Goal: Find contact information: Find contact information

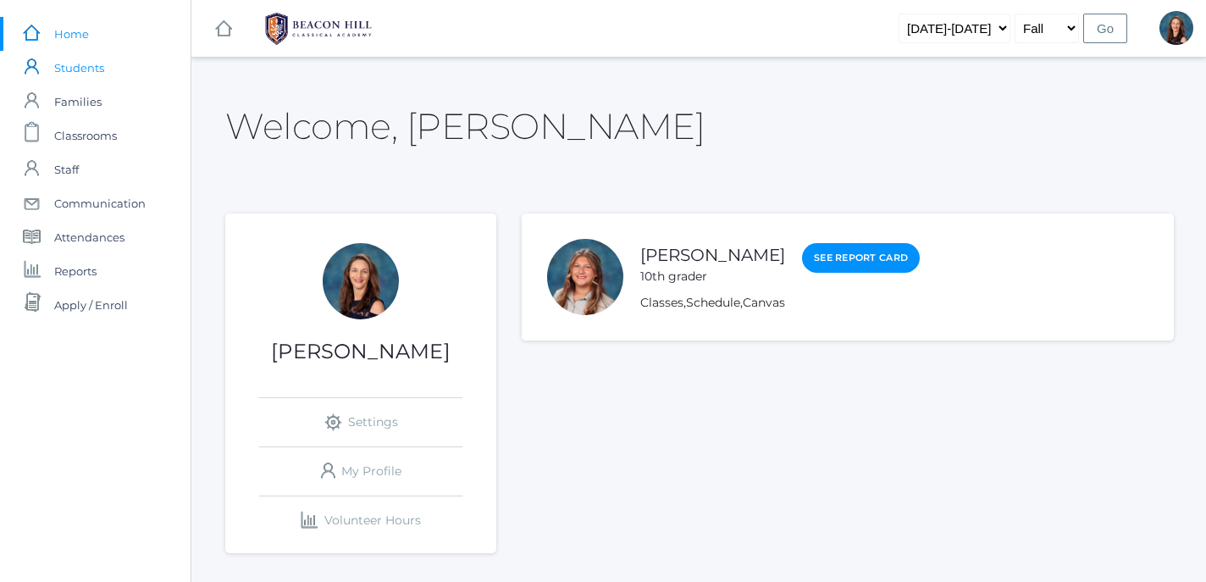
click at [69, 69] on span "Students" at bounding box center [79, 68] width 50 height 34
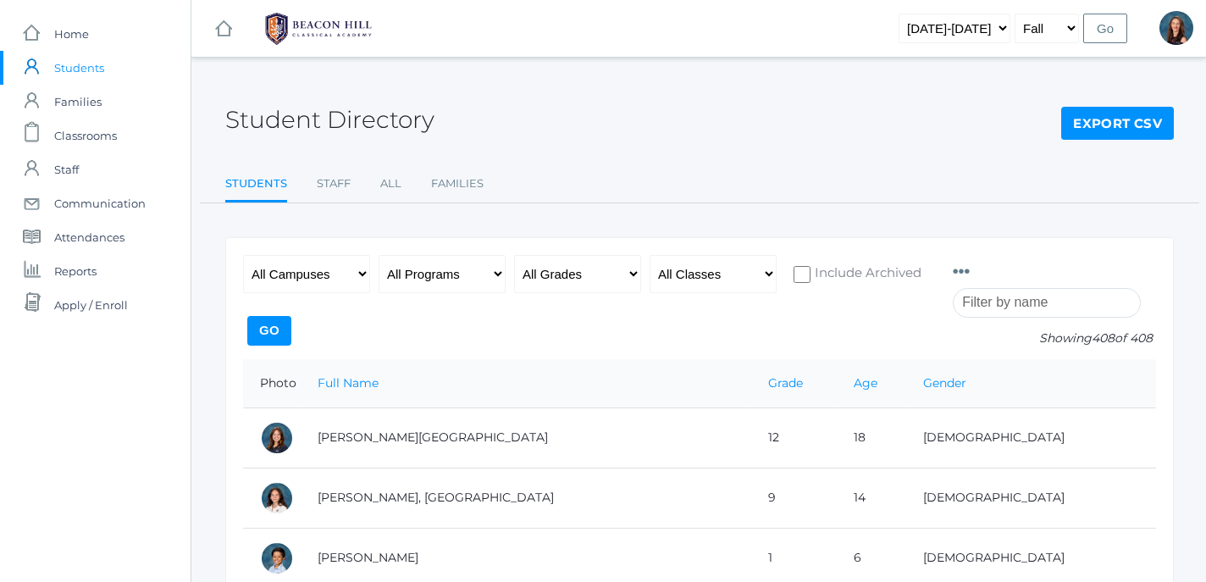
click at [961, 335] on p "Showing 408 of 408" at bounding box center [1054, 338] width 203 height 18
click at [981, 310] on input "search" at bounding box center [1047, 303] width 188 height 30
click at [1007, 307] on input "search" at bounding box center [1047, 303] width 188 height 30
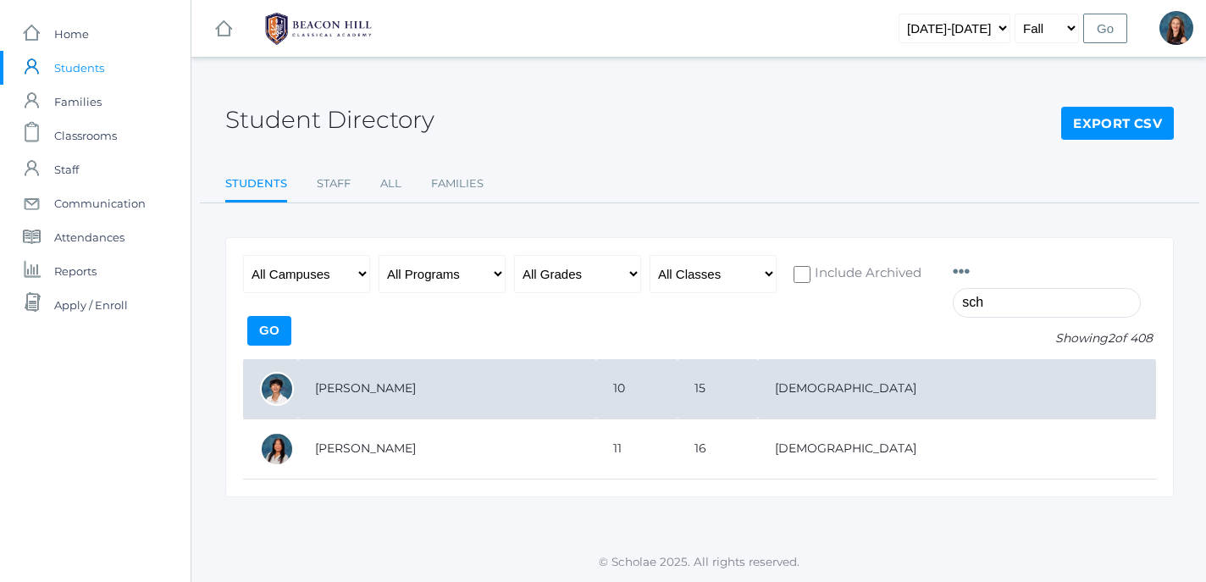
type input "sch"
click at [362, 396] on td "[PERSON_NAME]" at bounding box center [447, 389] width 298 height 60
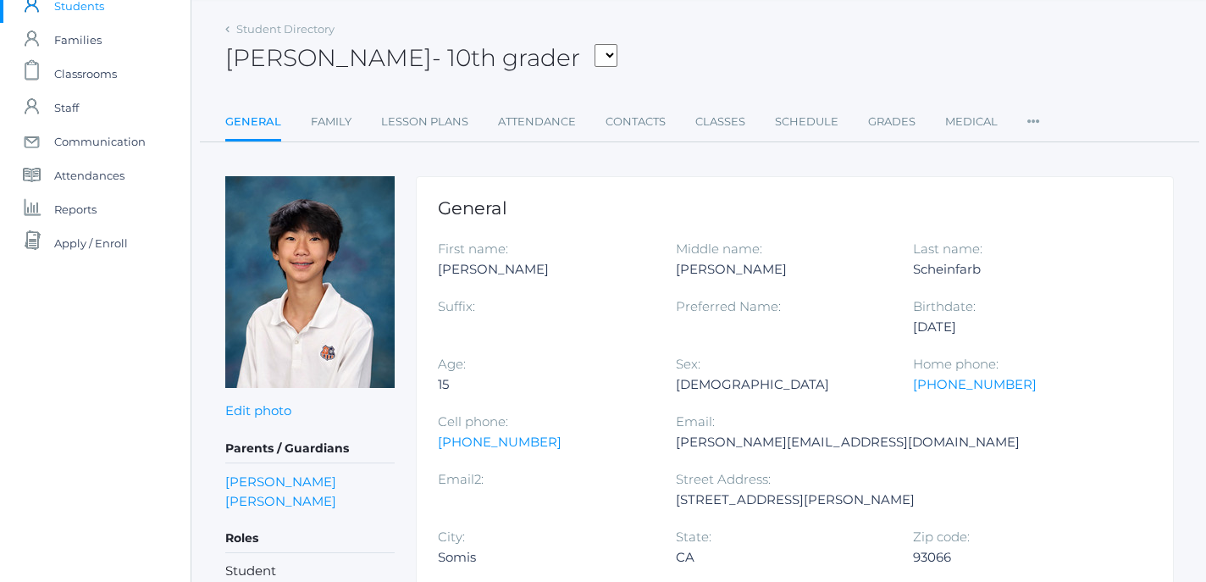
scroll to position [66, 0]
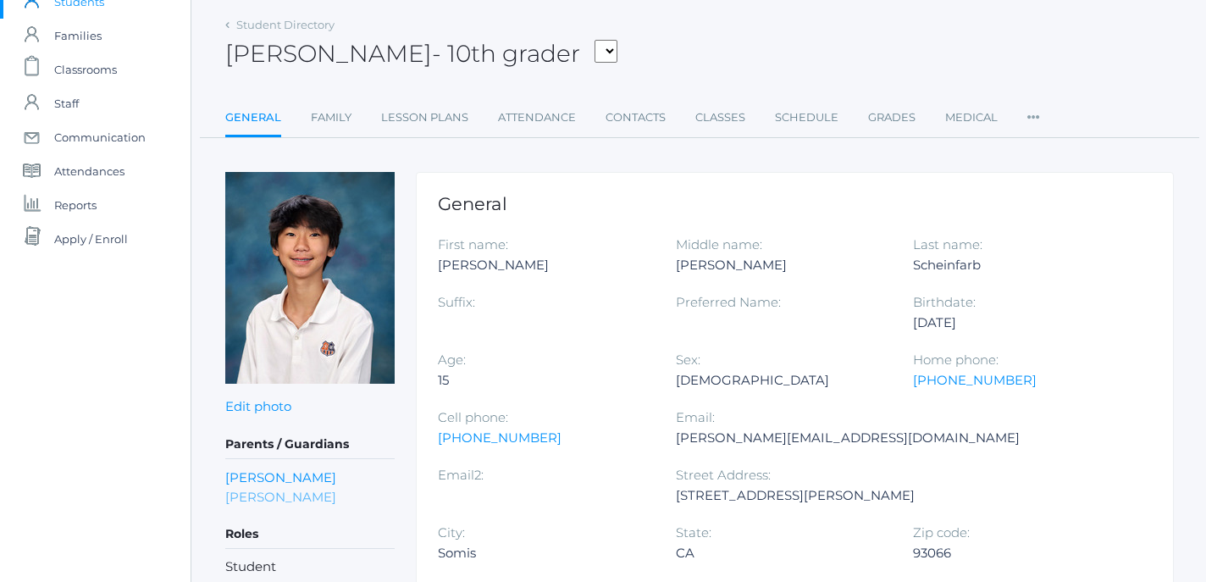
click at [305, 498] on link "Inge Scheinfarb" at bounding box center [280, 496] width 111 height 19
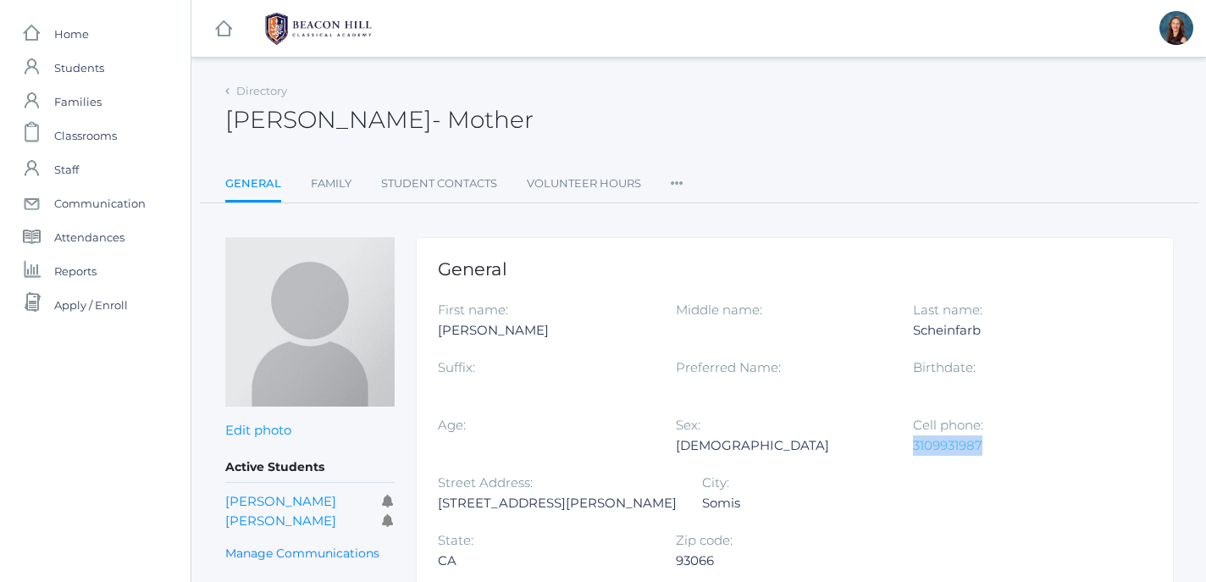
drag, startPoint x: 989, startPoint y: 448, endPoint x: 915, endPoint y: 451, distance: 74.6
click at [915, 451] on div "3109931987" at bounding box center [1019, 445] width 213 height 20
copy link "3109931987"
click at [78, 70] on span "Students" at bounding box center [79, 68] width 50 height 34
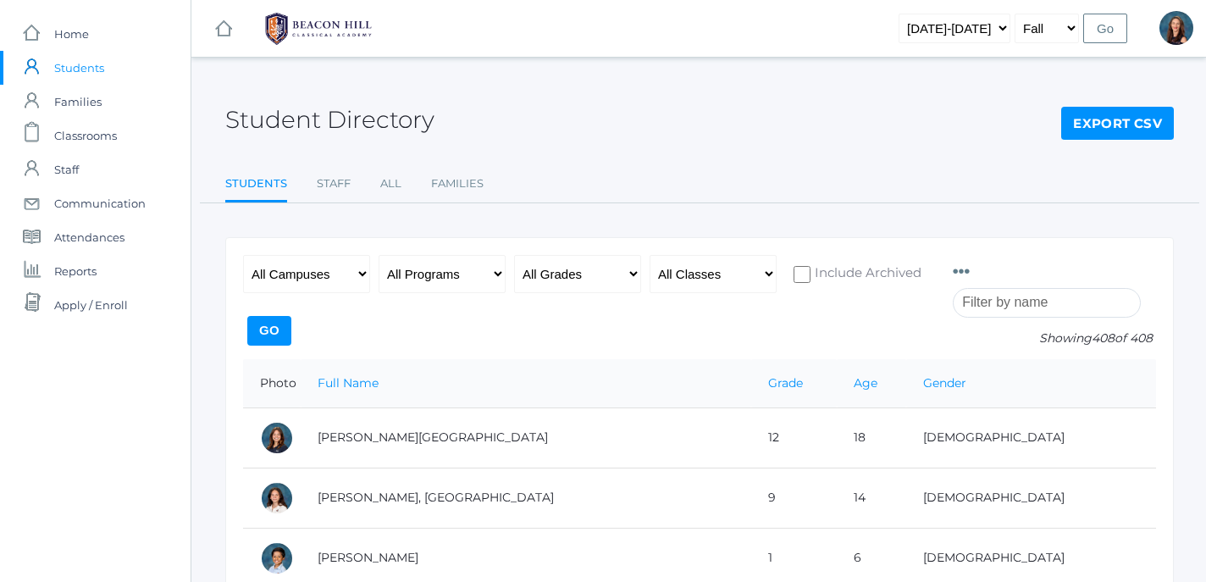
click at [994, 307] on input "search" at bounding box center [1047, 303] width 188 height 30
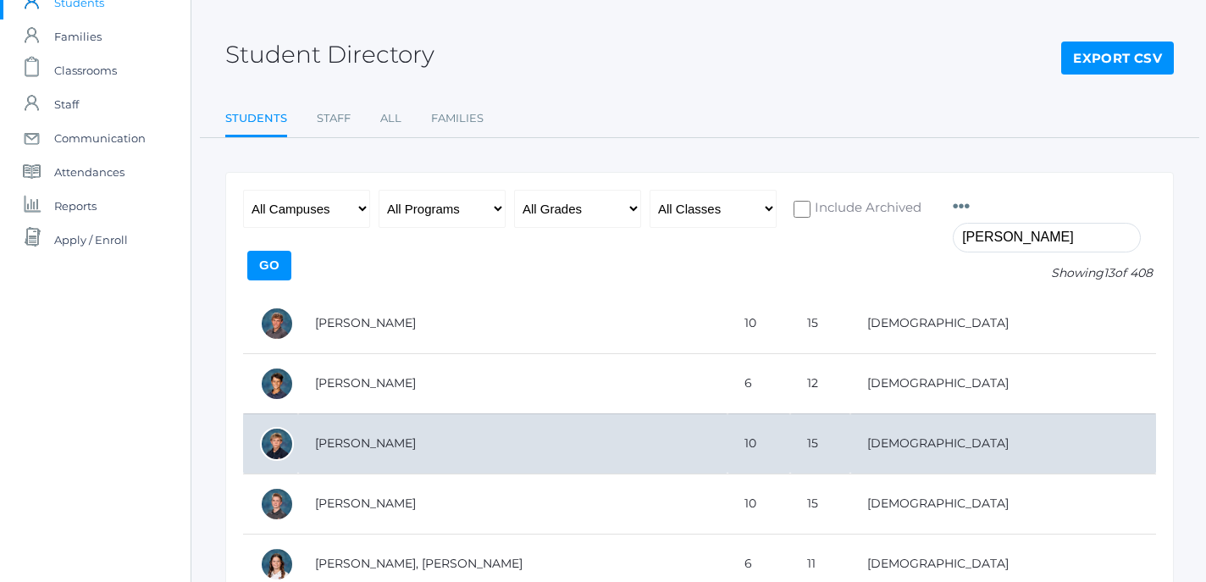
scroll to position [74, 0]
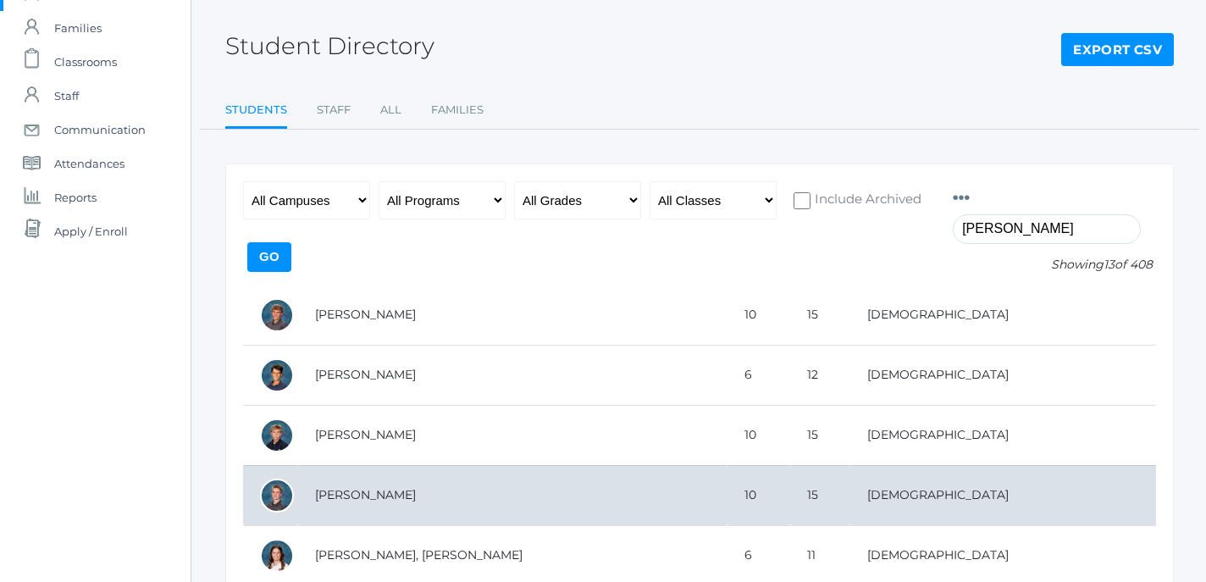
type input "elias bradley"
click at [352, 501] on td "[PERSON_NAME]" at bounding box center [512, 495] width 429 height 60
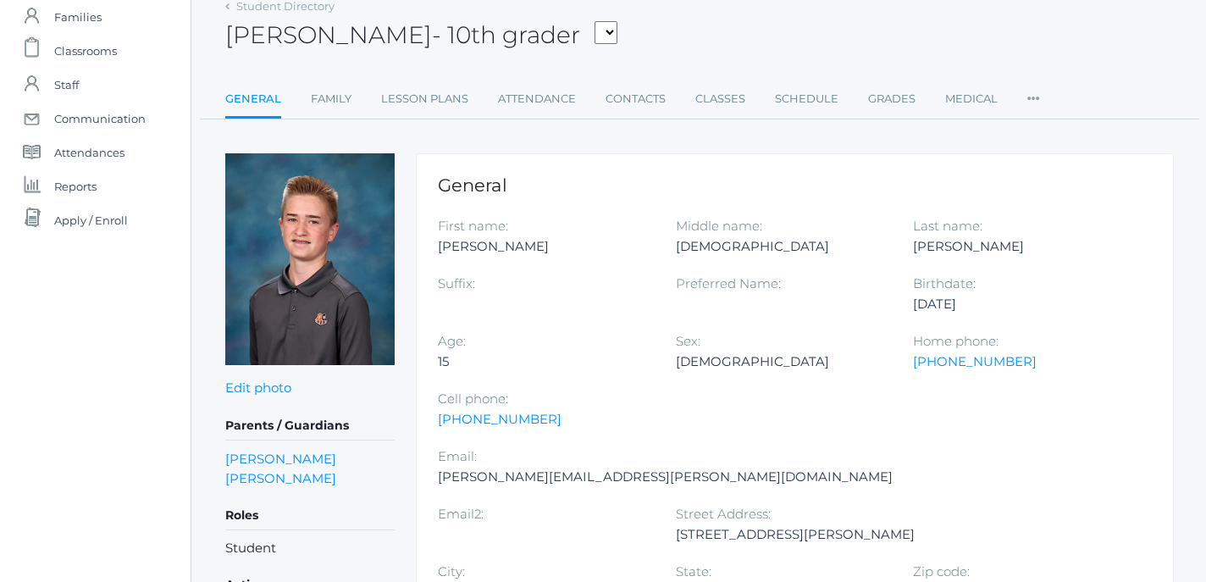
scroll to position [87, 0]
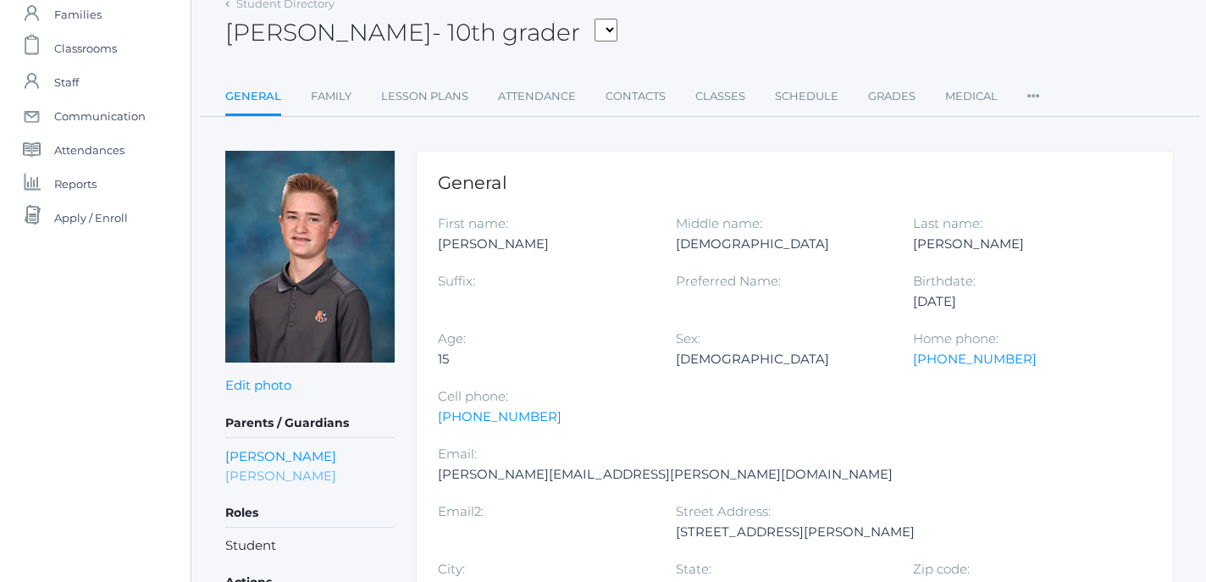
click at [273, 476] on link "[PERSON_NAME]" at bounding box center [280, 475] width 111 height 19
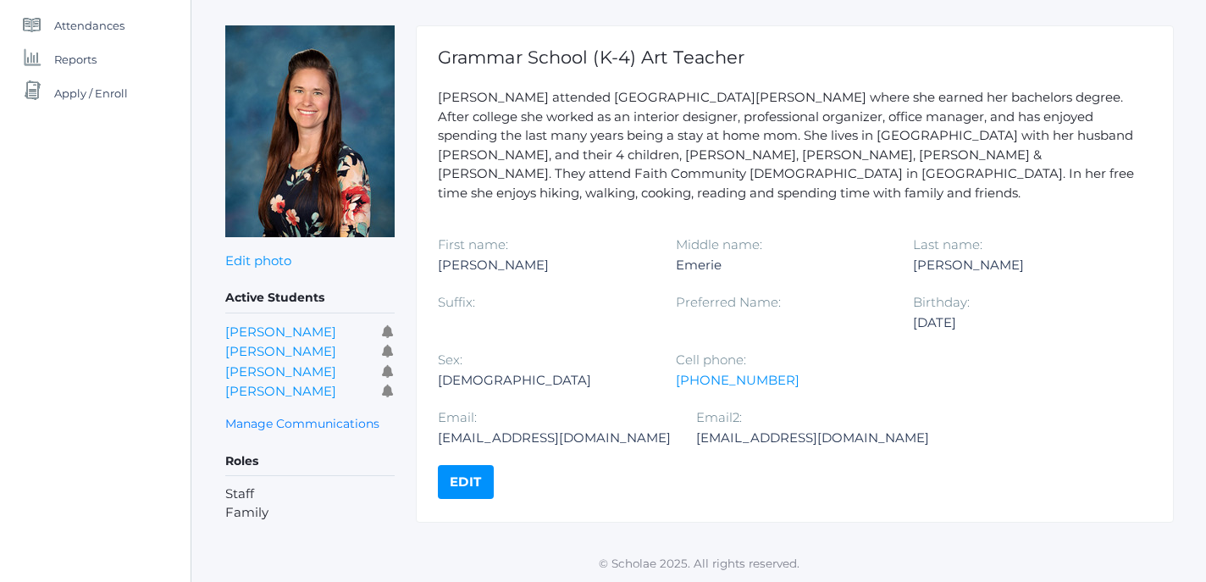
scroll to position [210, 0]
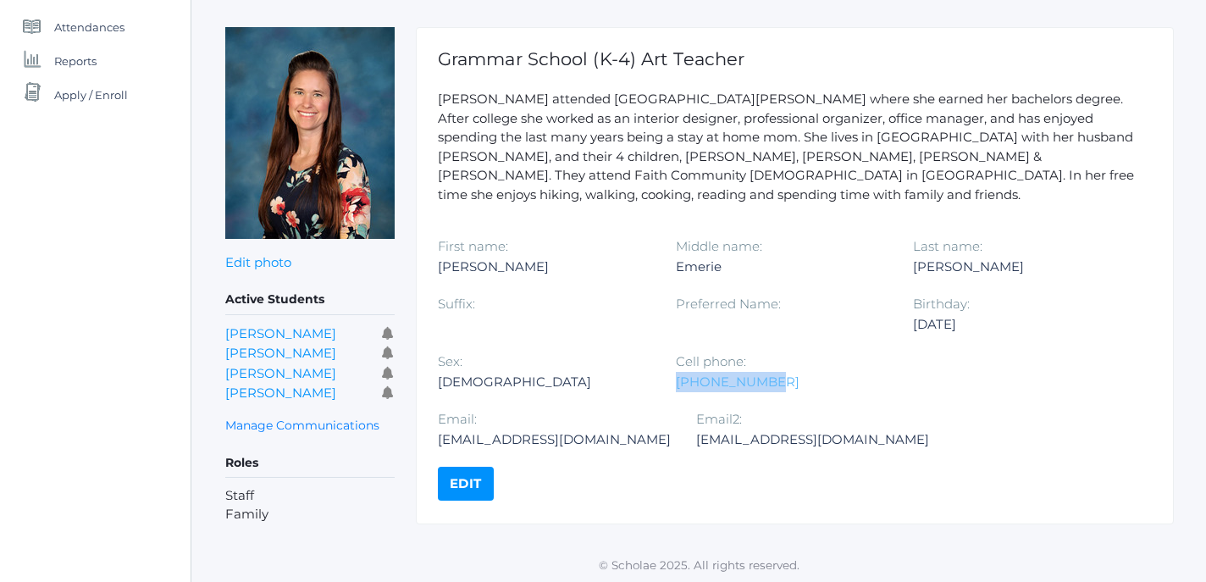
drag, startPoint x: 776, startPoint y: 367, endPoint x: 677, endPoint y: 369, distance: 99.1
click at [677, 372] on div "805-458-0982" at bounding box center [782, 382] width 213 height 20
copy link "805-458-0982"
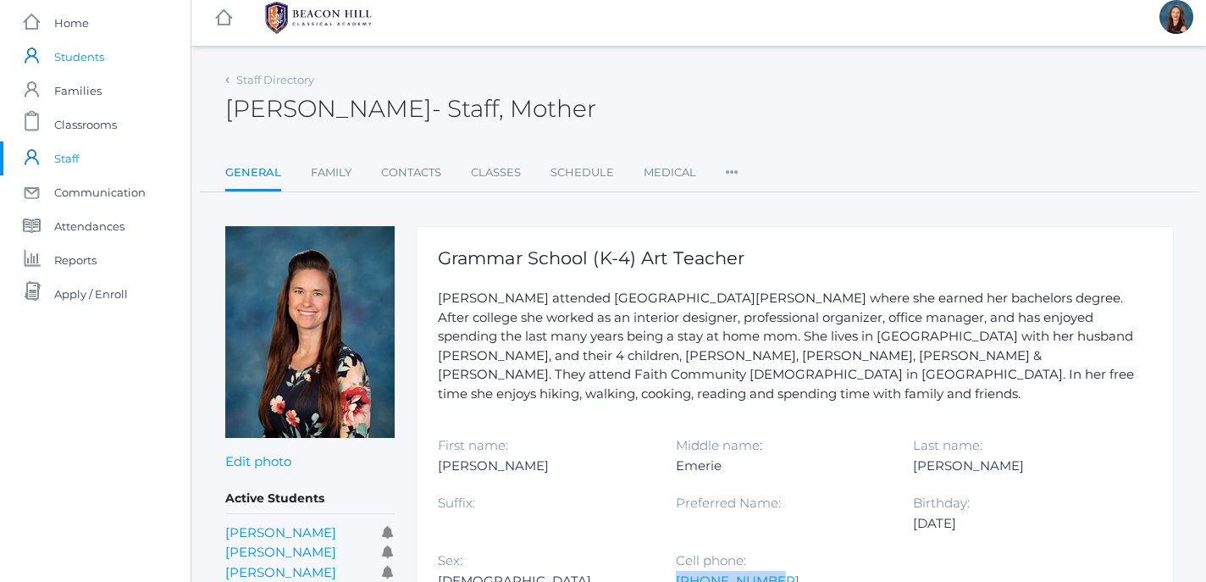
scroll to position [10, 0]
click at [86, 58] on span "Students" at bounding box center [79, 58] width 50 height 34
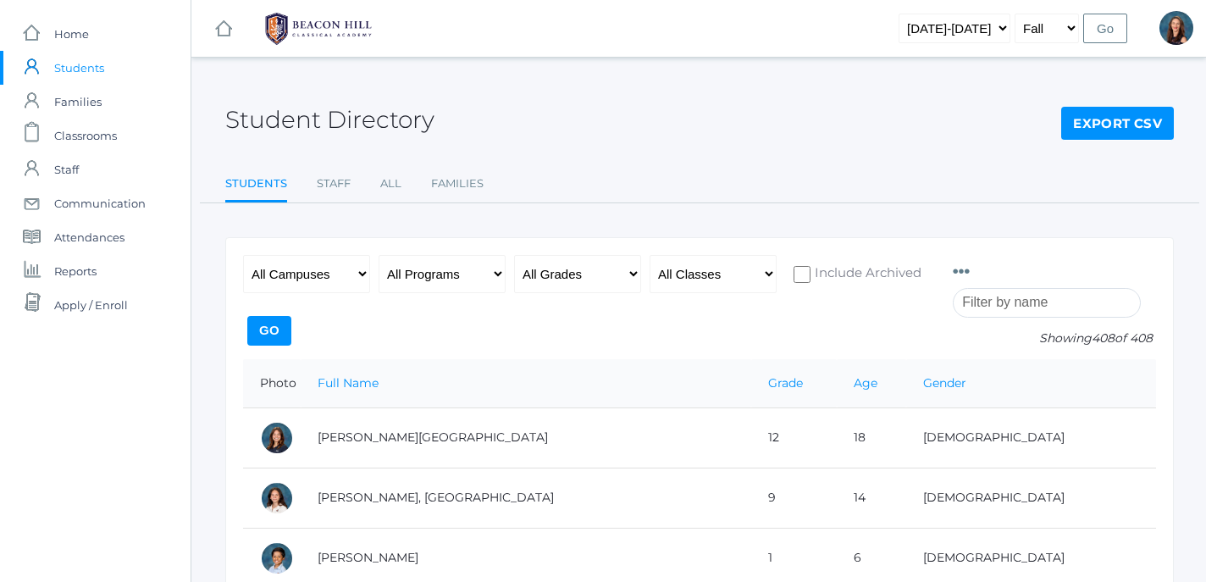
click at [998, 308] on input "search" at bounding box center [1047, 303] width 188 height 30
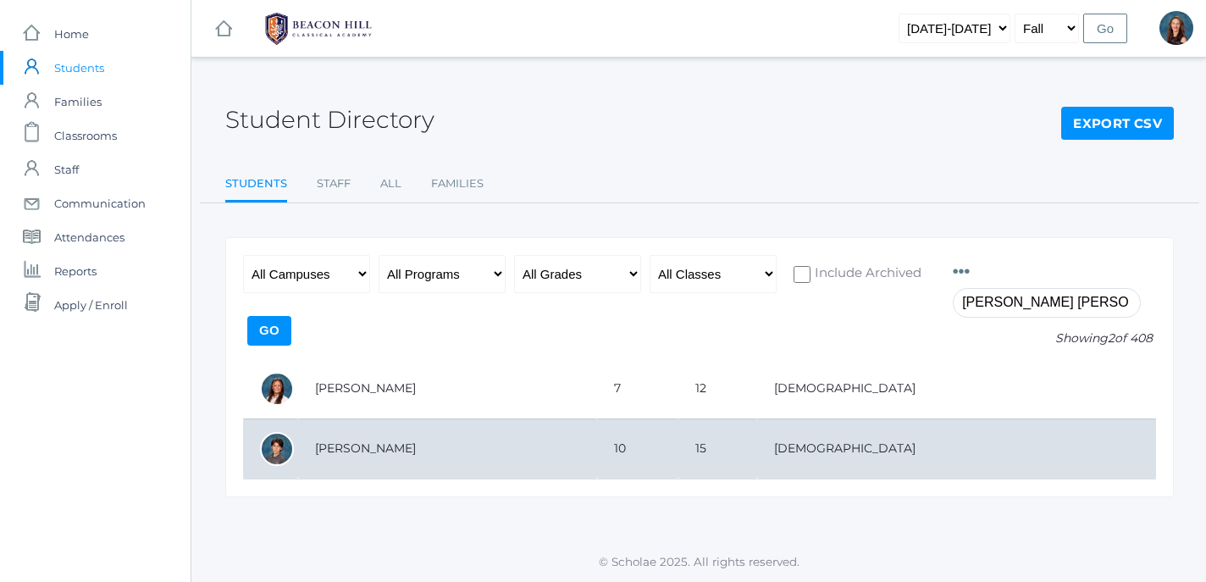
type input "becky sal"
click at [326, 451] on td "[PERSON_NAME]" at bounding box center [447, 448] width 299 height 60
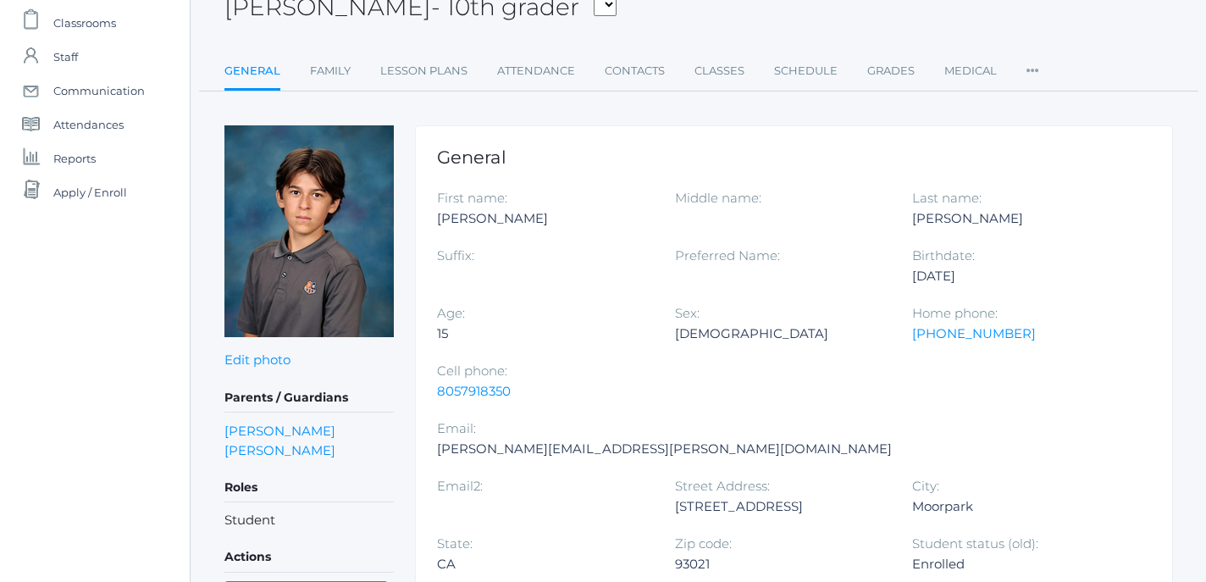
scroll to position [115, 1]
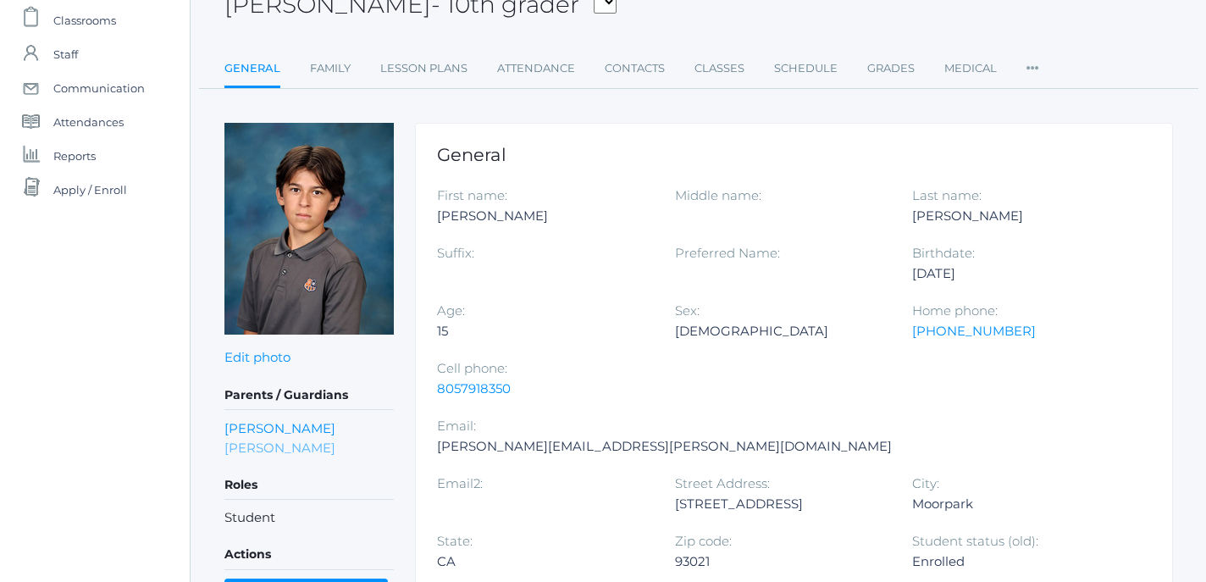
click at [279, 449] on link "Rebecca Salazar" at bounding box center [279, 447] width 111 height 19
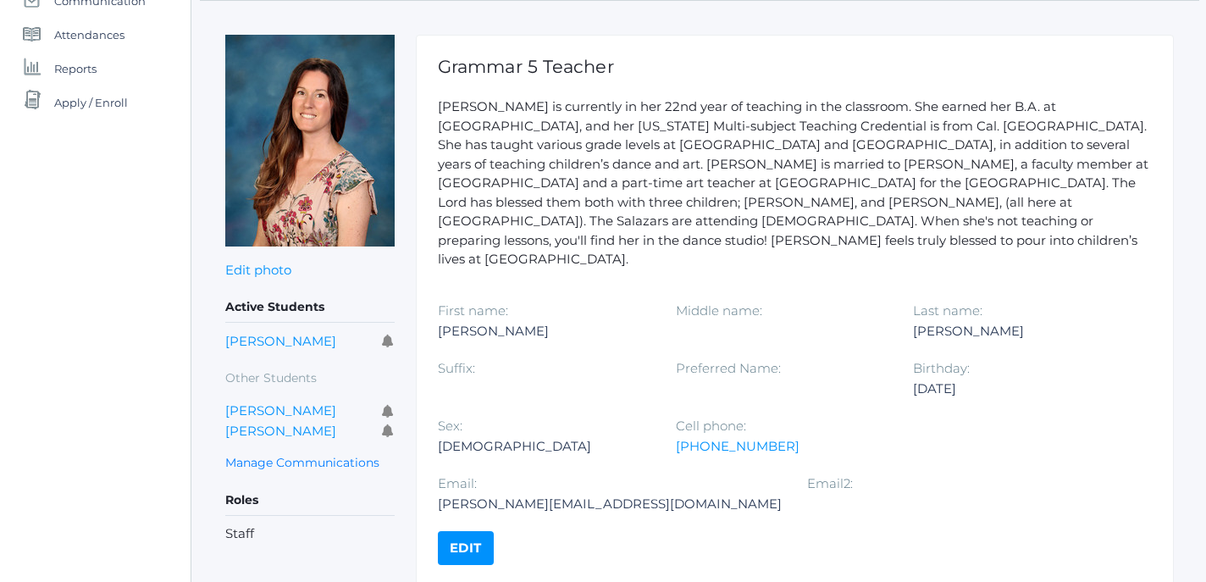
scroll to position [231, 0]
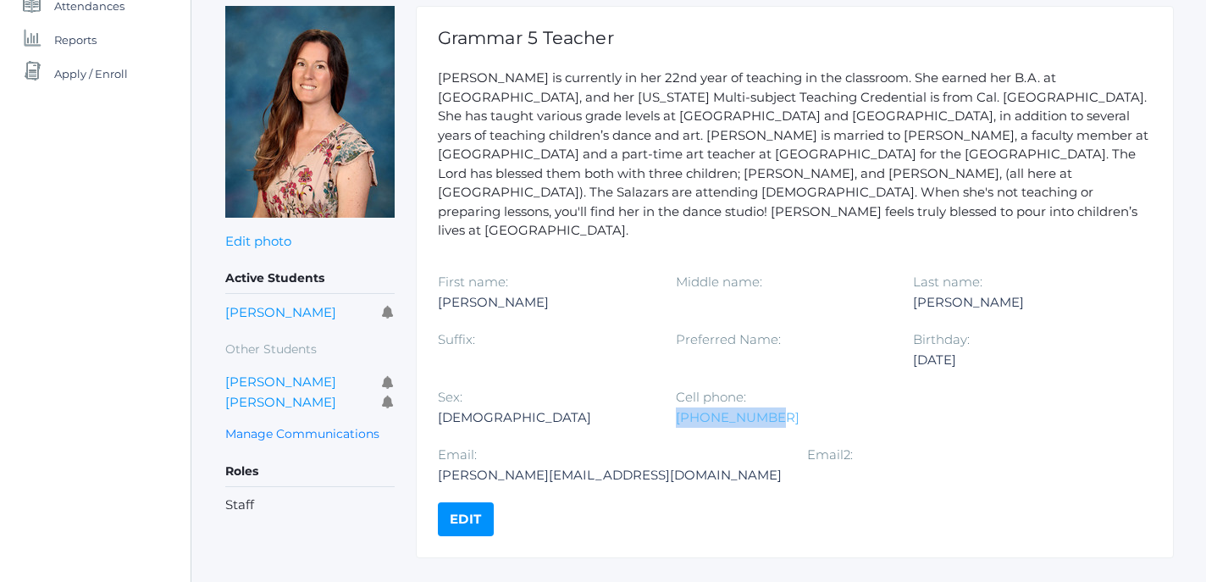
drag, startPoint x: 759, startPoint y: 381, endPoint x: 677, endPoint y: 381, distance: 82.1
click at [677, 407] on div "805-338-1597" at bounding box center [782, 417] width 213 height 20
copy link "805-338-1597"
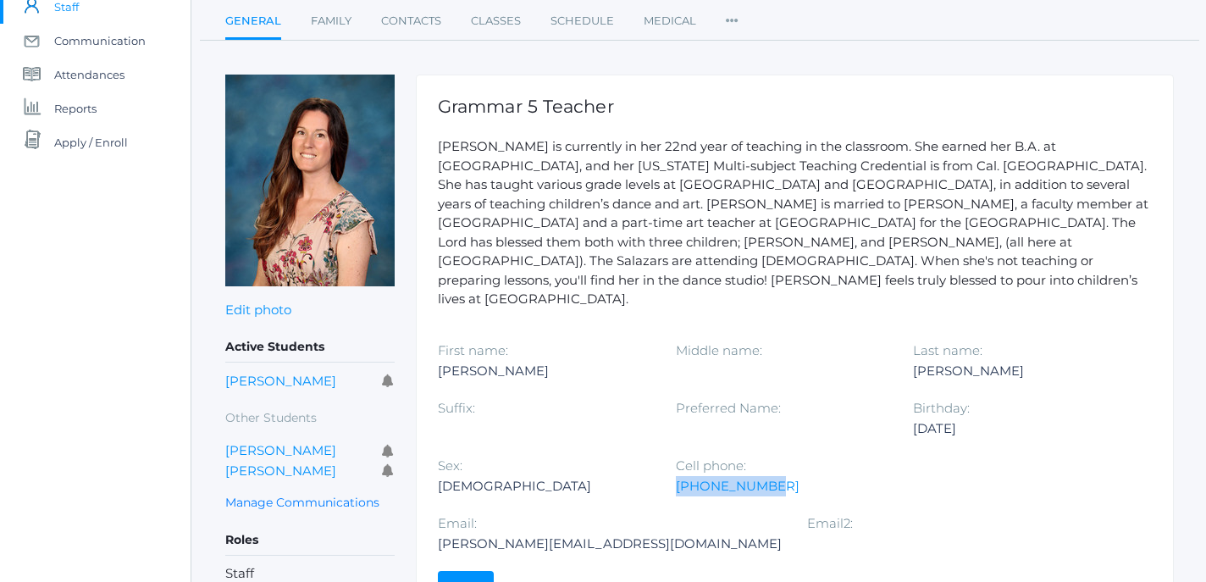
scroll to position [0, 0]
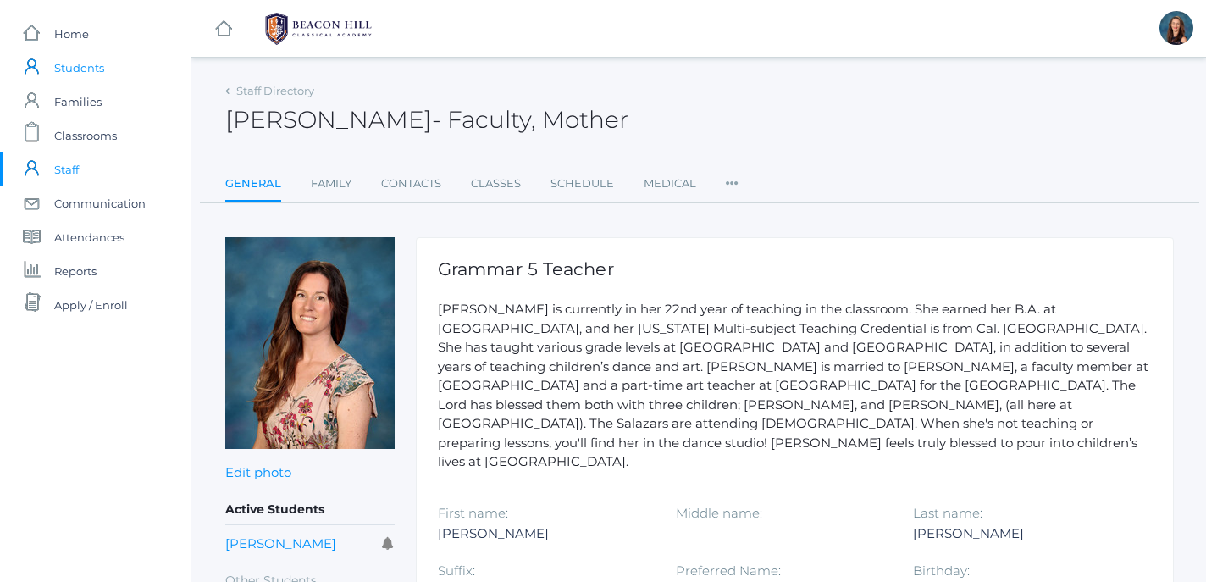
click at [88, 68] on span "Students" at bounding box center [79, 68] width 50 height 34
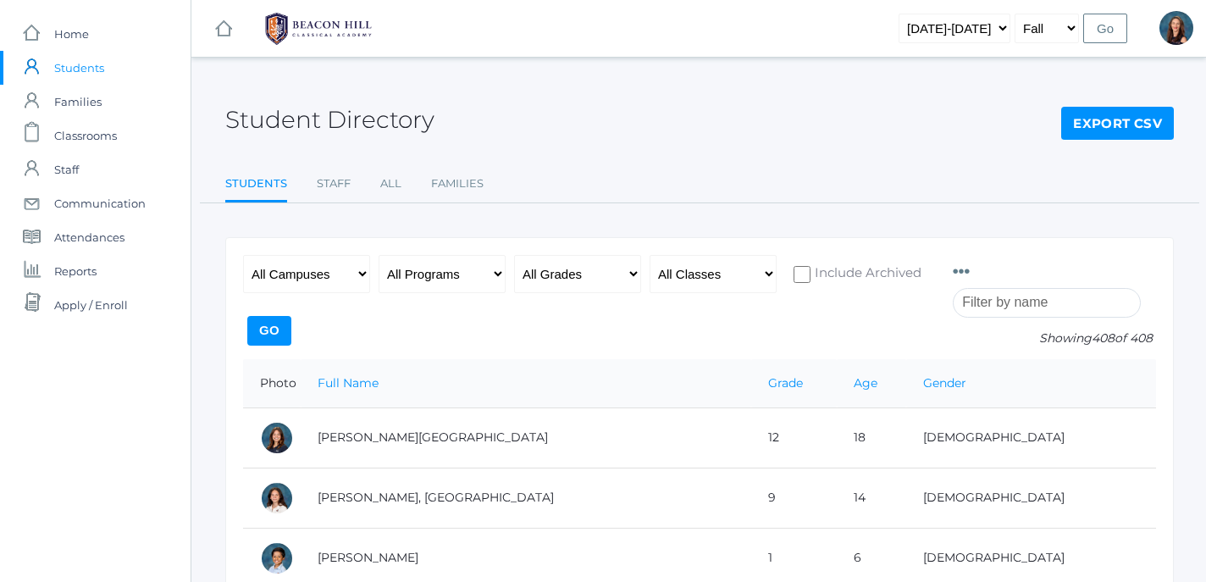
click at [968, 300] on input "search" at bounding box center [1047, 303] width 188 height 30
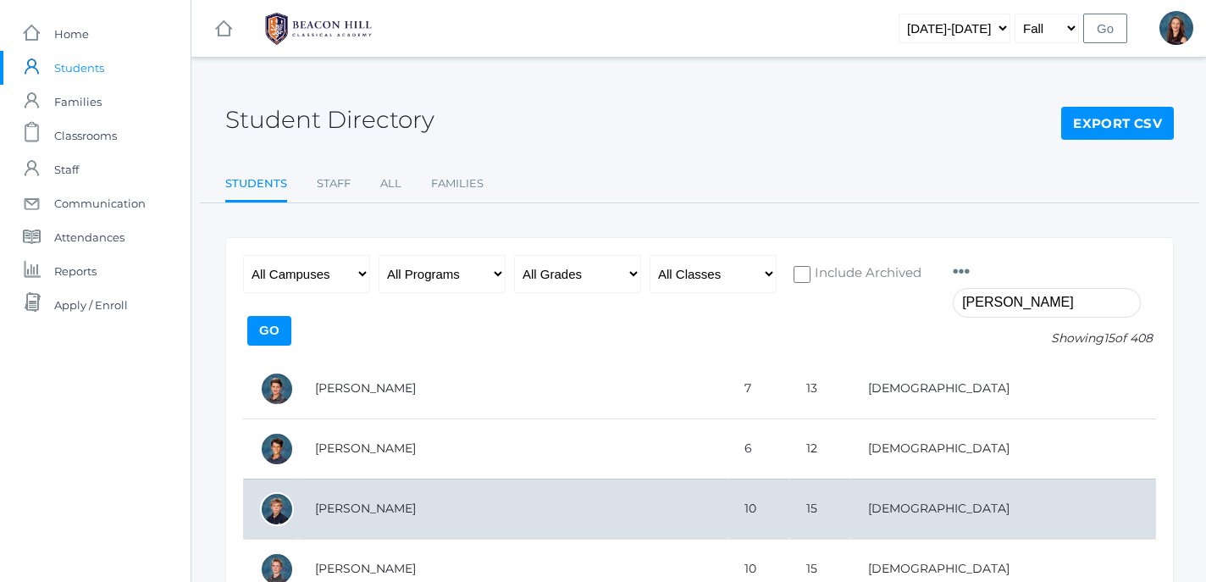
type input "caleb bradley"
click at [348, 514] on td "[PERSON_NAME]" at bounding box center [512, 508] width 429 height 60
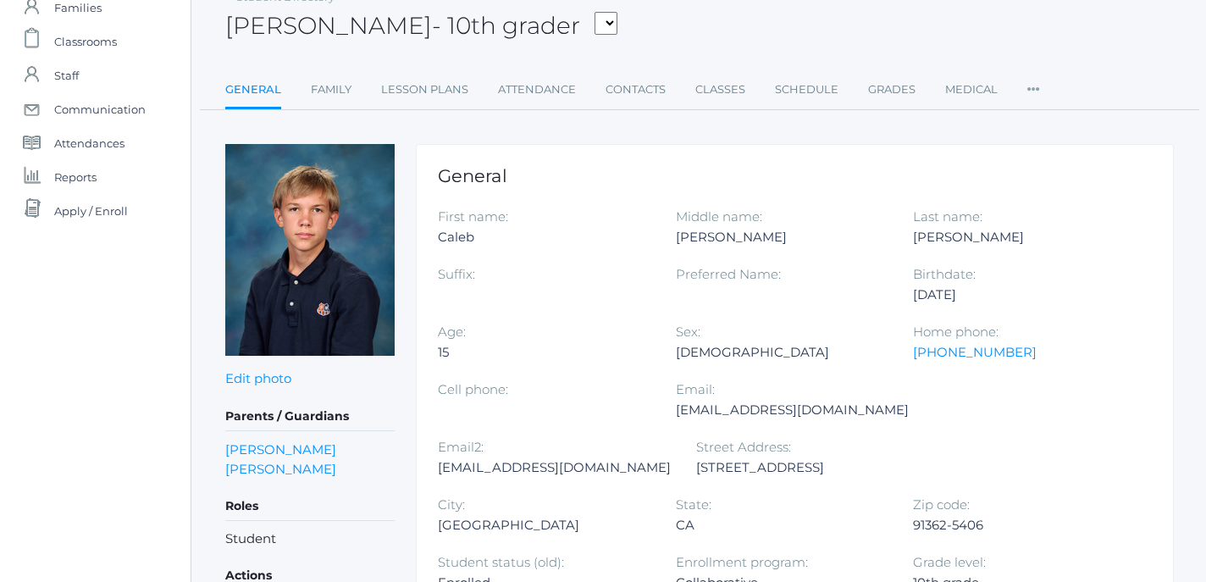
scroll to position [111, 0]
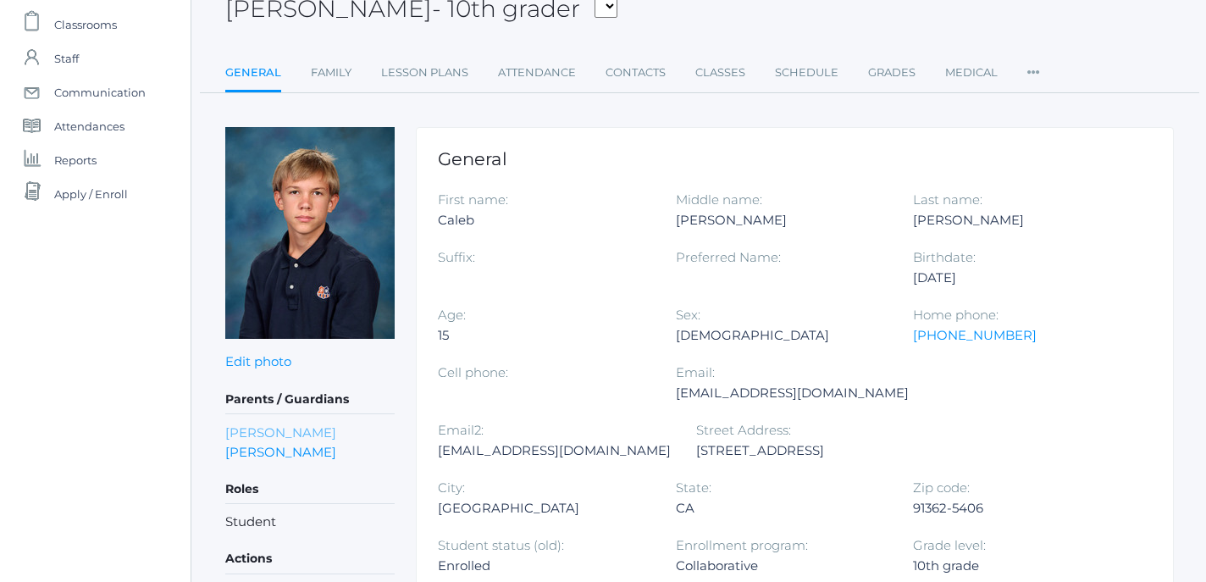
click at [278, 431] on link "[PERSON_NAME]" at bounding box center [280, 432] width 111 height 19
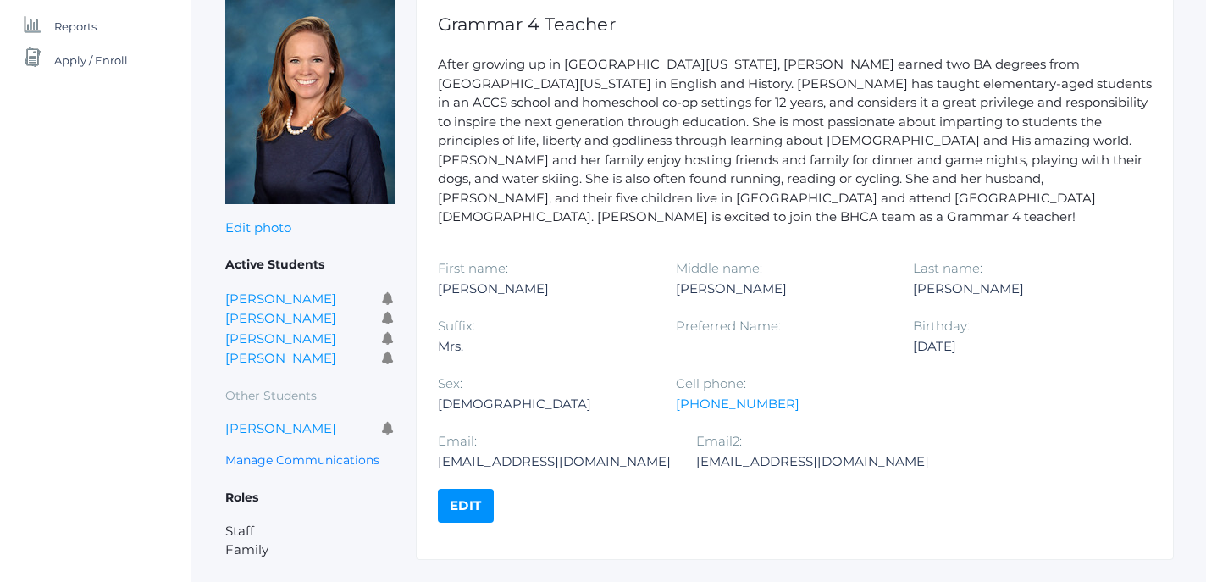
scroll to position [281, 0]
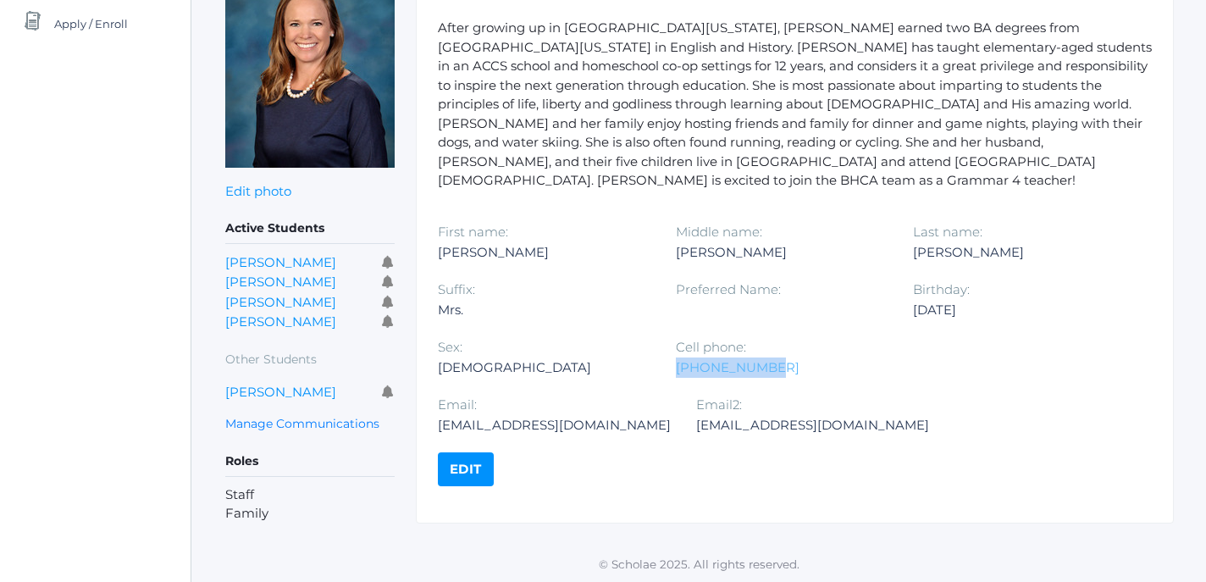
drag, startPoint x: 764, startPoint y: 351, endPoint x: 677, endPoint y: 354, distance: 87.3
click at [677, 357] on div "[PHONE_NUMBER]" at bounding box center [782, 367] width 213 height 20
copy link "[PHONE_NUMBER]"
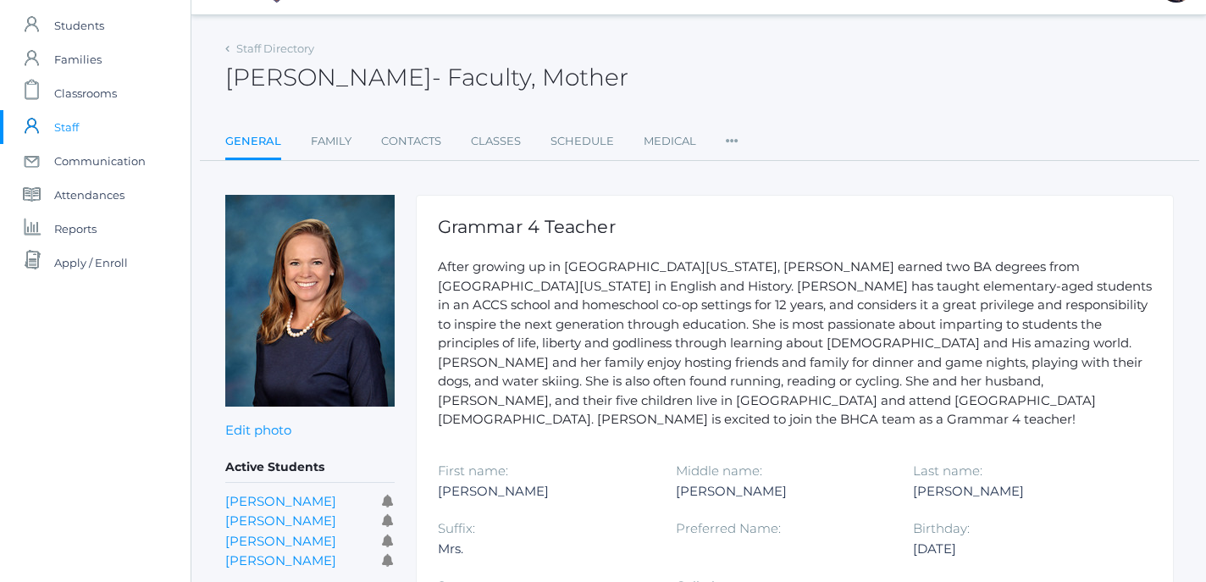
scroll to position [1, 0]
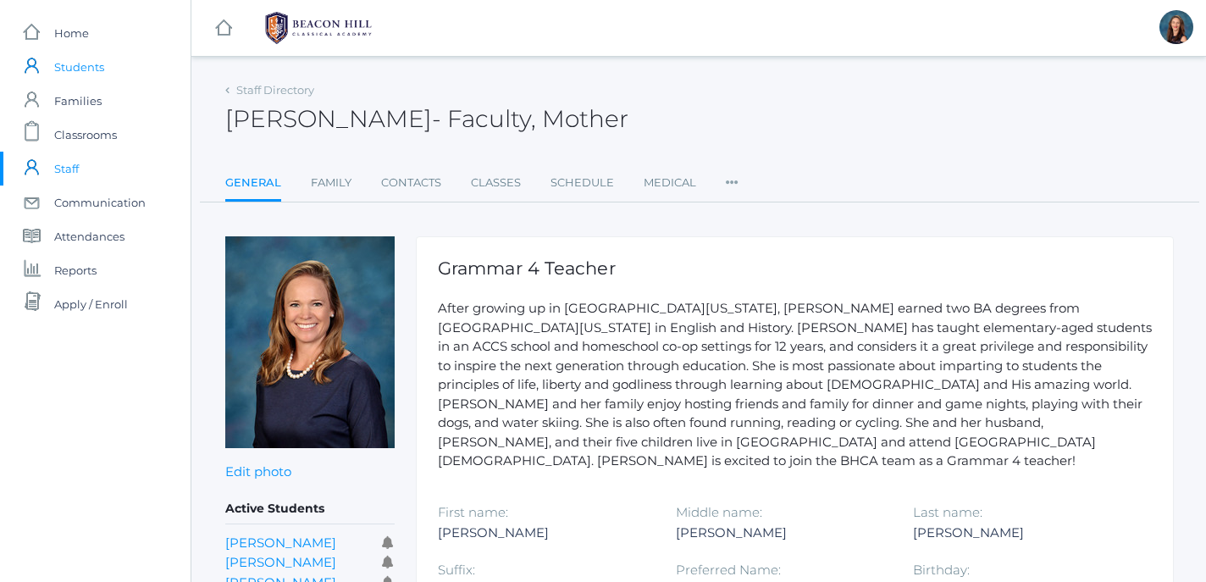
click at [82, 68] on span "Students" at bounding box center [79, 67] width 50 height 34
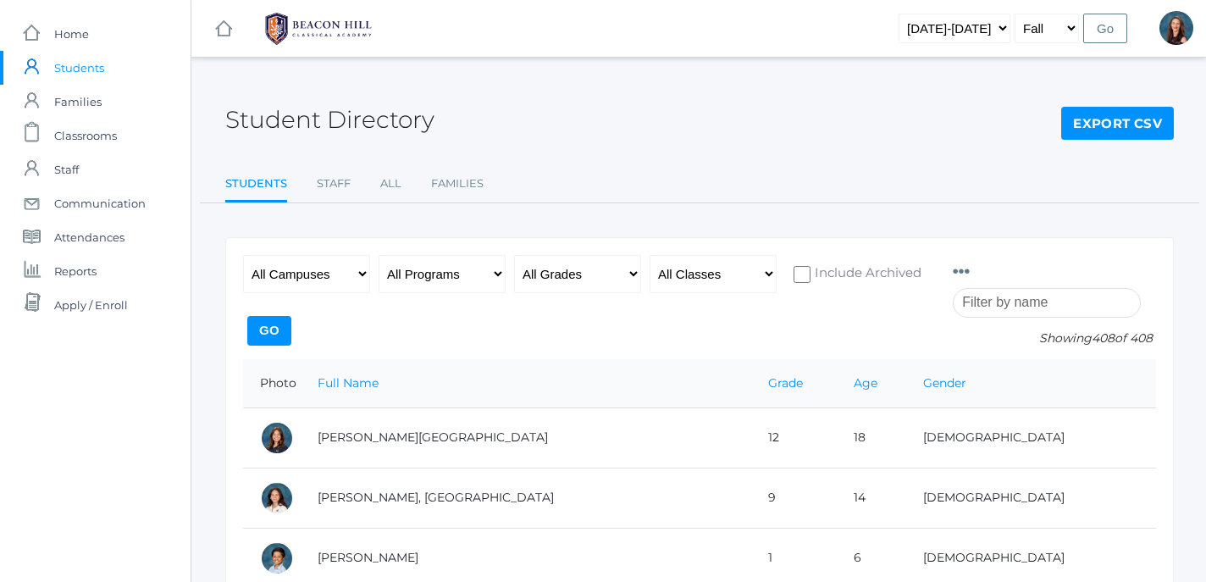
click at [963, 307] on input "search" at bounding box center [1047, 303] width 188 height 30
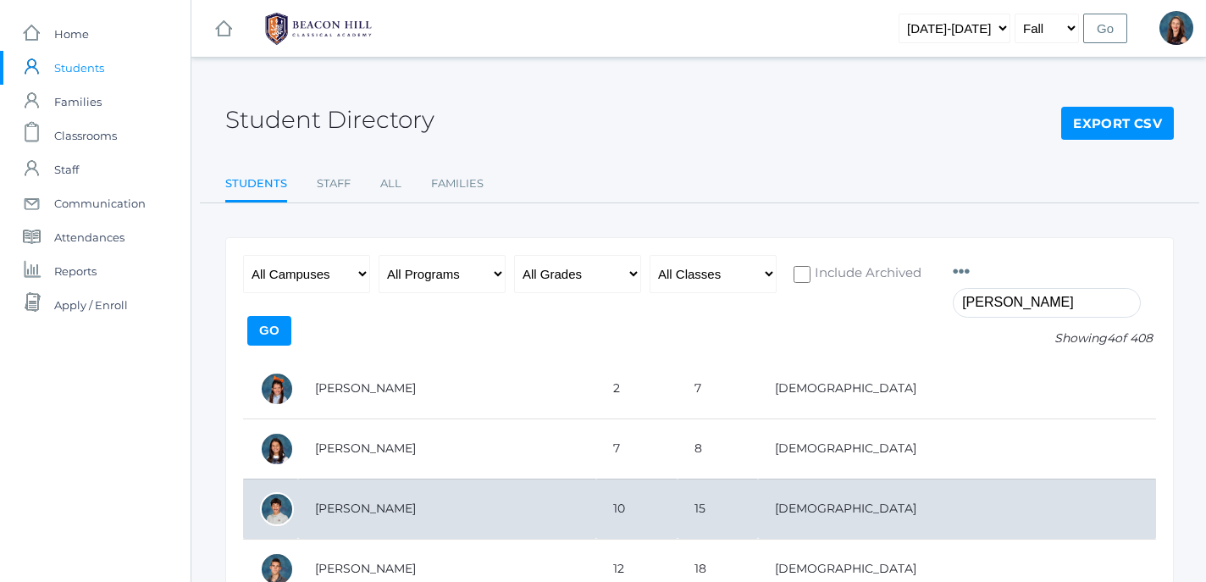
type input "benson"
click at [386, 508] on td "[PERSON_NAME]" at bounding box center [447, 508] width 298 height 60
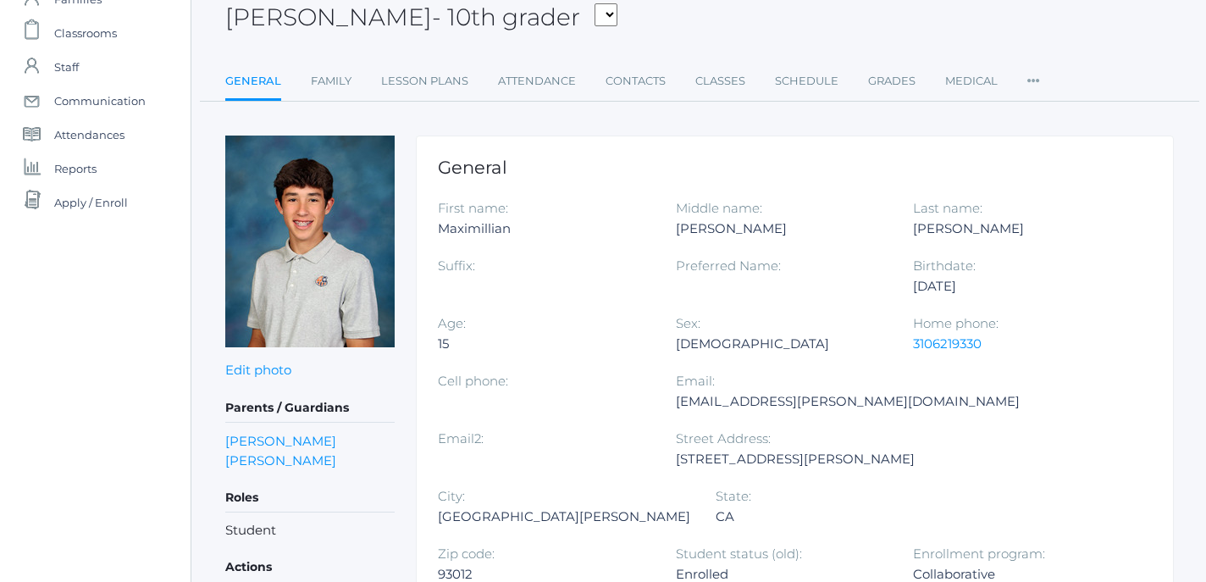
scroll to position [107, 0]
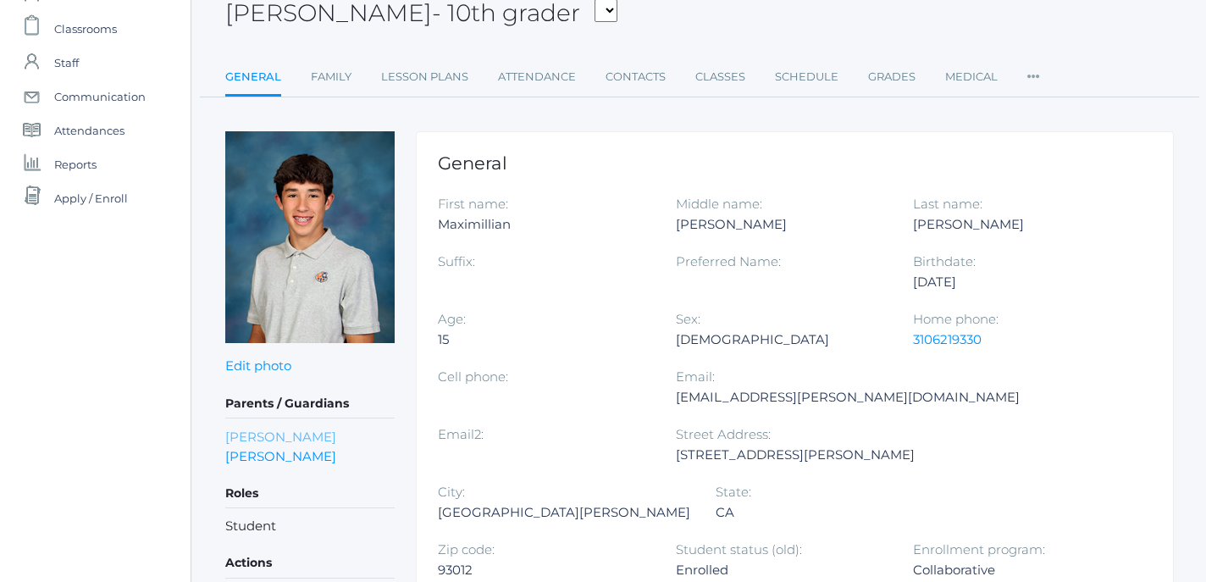
click at [276, 440] on link "[PERSON_NAME]" at bounding box center [280, 436] width 111 height 19
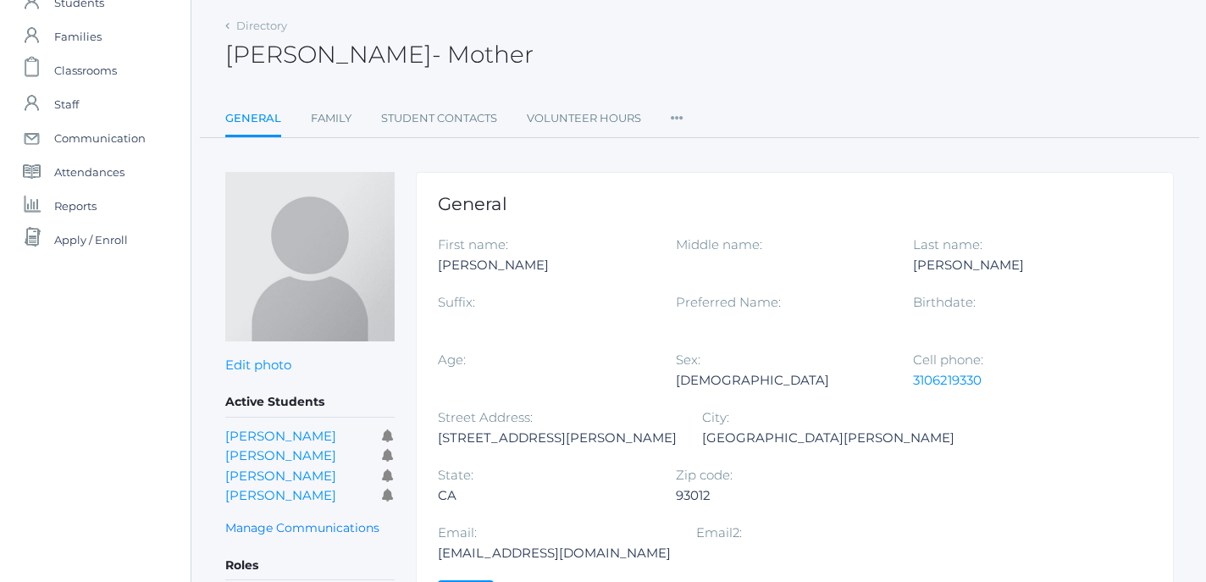
scroll to position [78, 1]
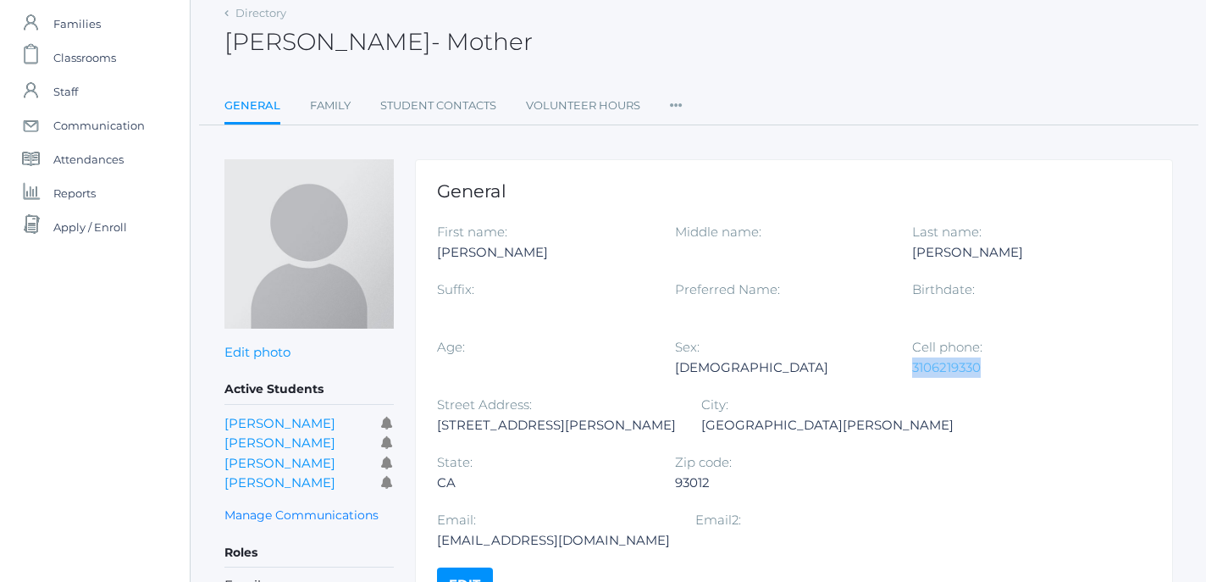
drag, startPoint x: 984, startPoint y: 369, endPoint x: 916, endPoint y: 372, distance: 67.8
click at [916, 372] on div "3106219330" at bounding box center [1018, 367] width 213 height 20
copy link "3106219330"
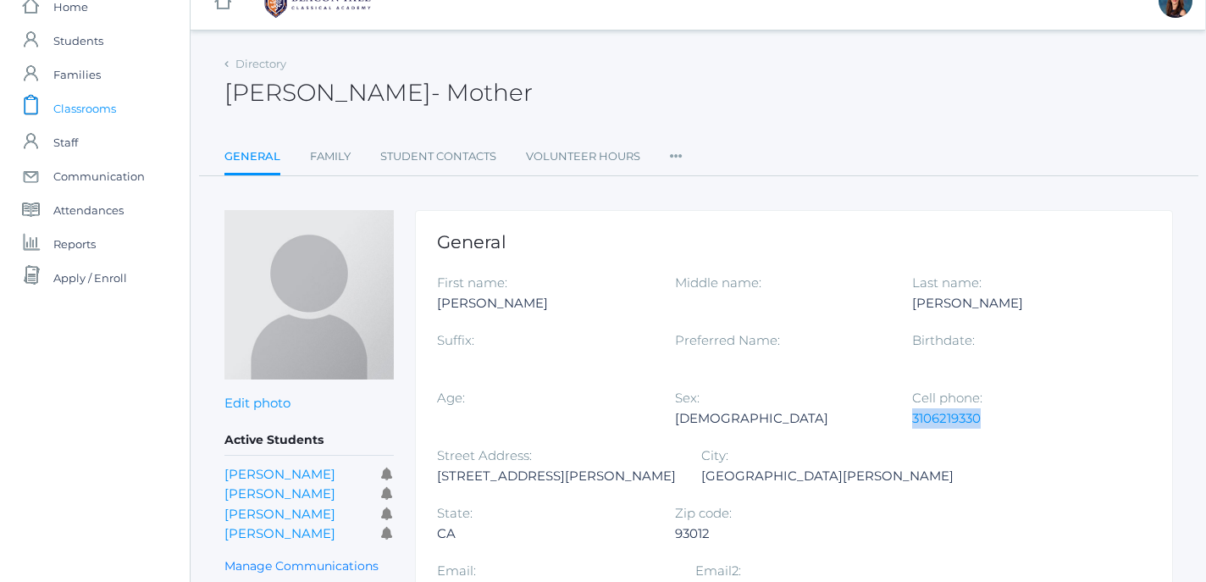
scroll to position [21, 1]
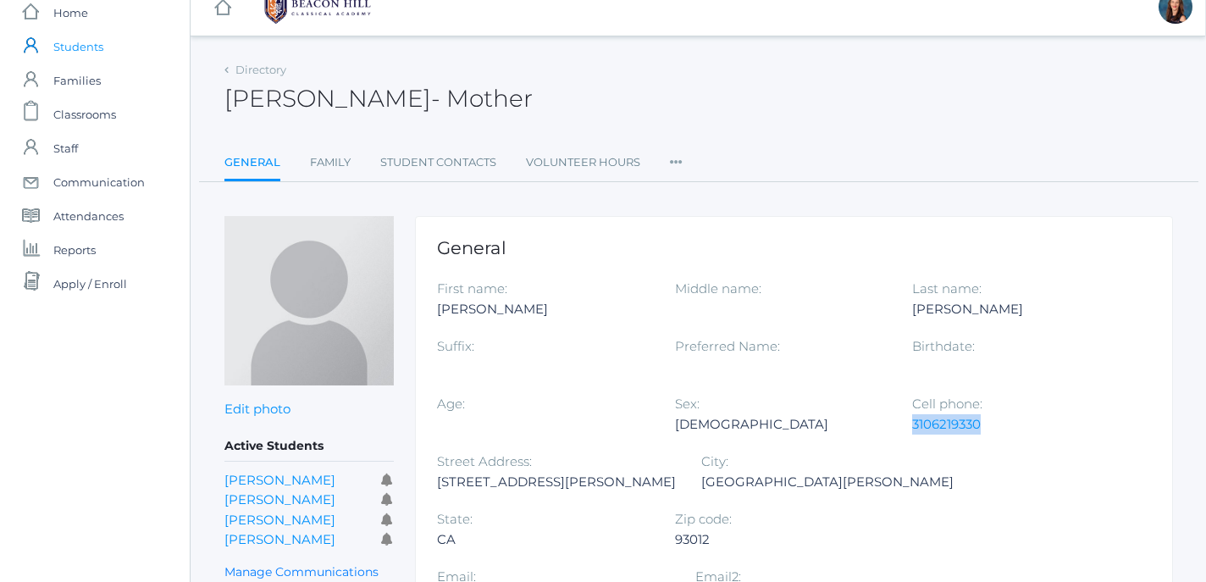
click at [84, 49] on span "Students" at bounding box center [78, 47] width 50 height 34
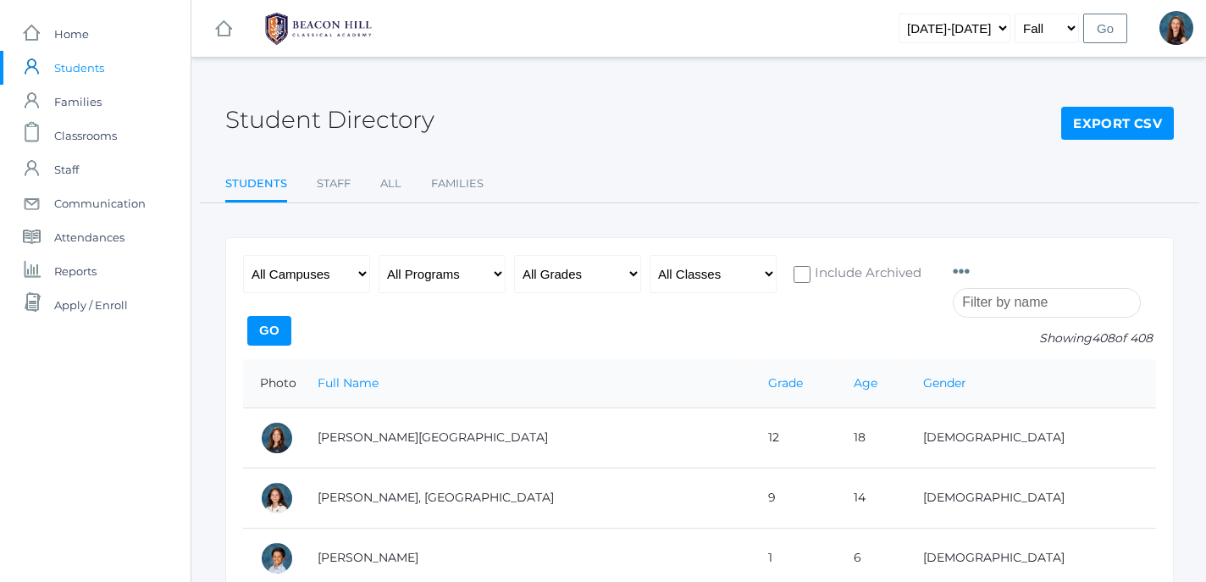
click at [1003, 310] on input "search" at bounding box center [1047, 303] width 188 height 30
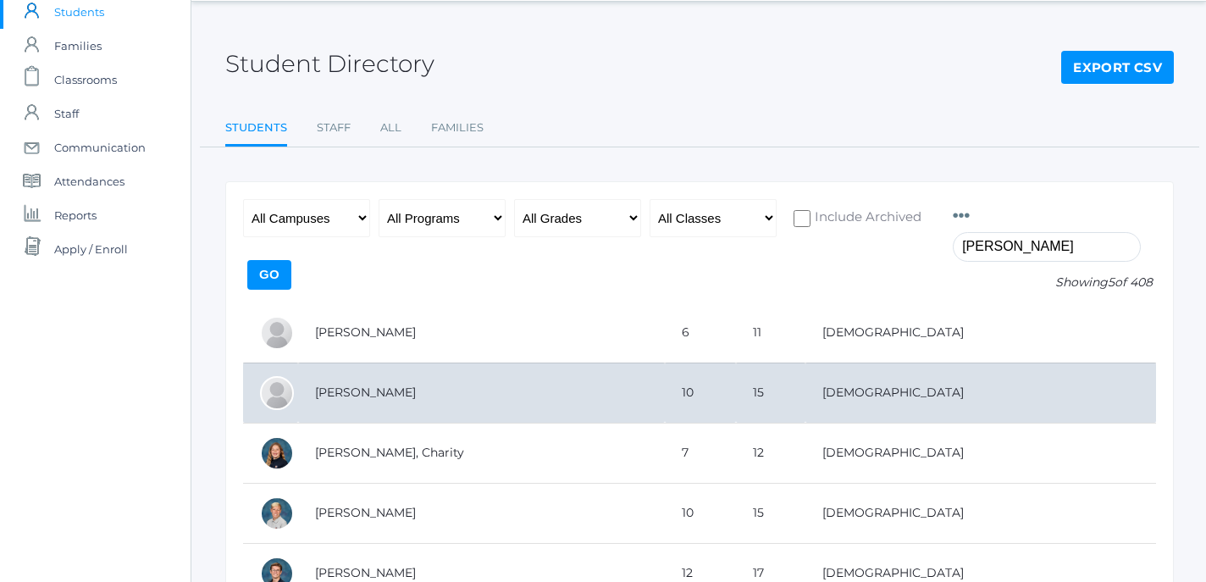
scroll to position [64, 0]
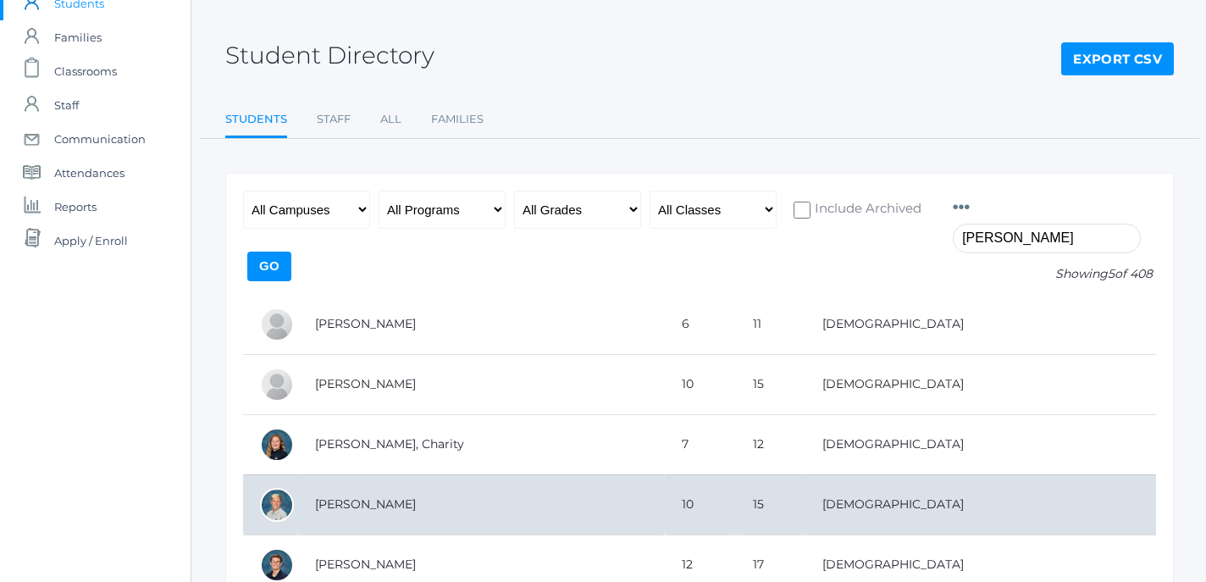
type input "[PERSON_NAME]"
click at [348, 502] on td "[PERSON_NAME]" at bounding box center [481, 504] width 367 height 60
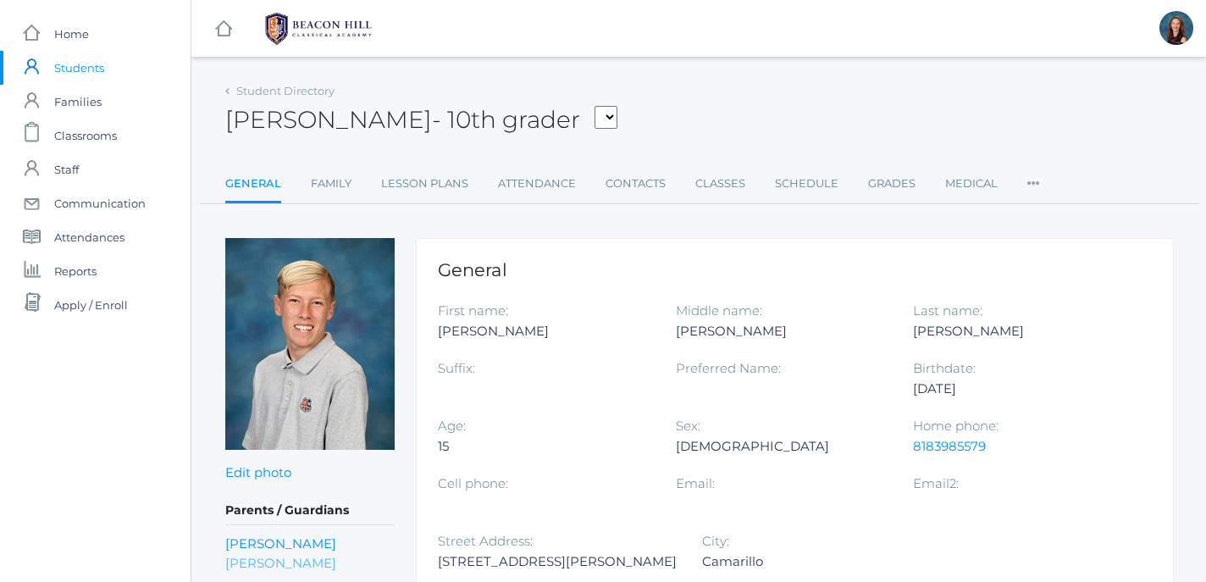
click at [270, 568] on link "Angella Luz" at bounding box center [280, 562] width 111 height 19
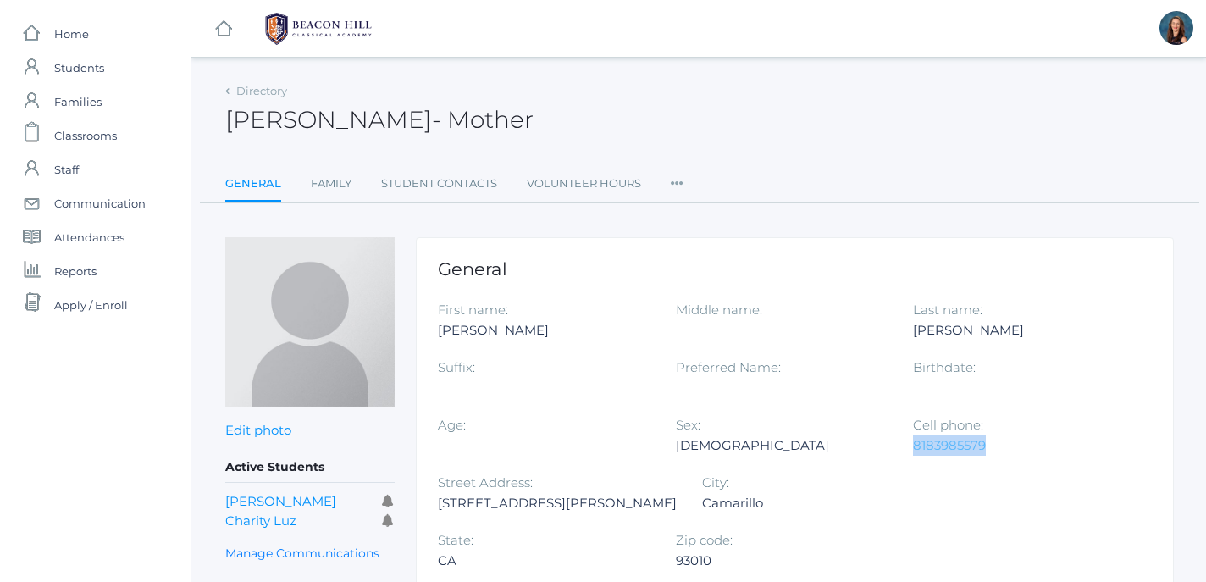
drag, startPoint x: 991, startPoint y: 444, endPoint x: 915, endPoint y: 453, distance: 76.8
click at [915, 453] on div "8183985579" at bounding box center [1019, 445] width 213 height 20
copy link "8183985579"
